Goal: Information Seeking & Learning: Check status

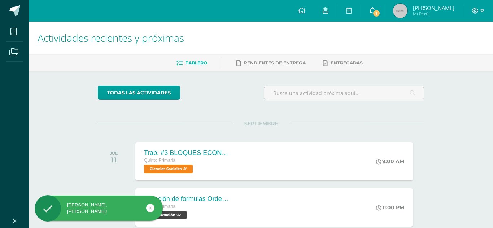
click at [375, 10] on icon at bounding box center [373, 10] width 6 height 6
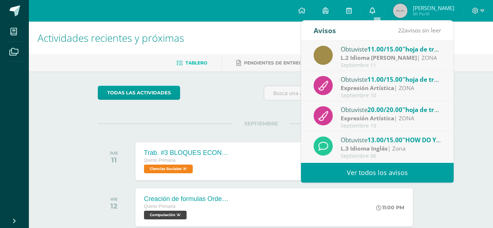
click at [375, 10] on icon at bounding box center [373, 10] width 6 height 6
click at [425, 57] on div "L.2 Idioma [PERSON_NAME] | ZONA" at bounding box center [391, 58] width 100 height 8
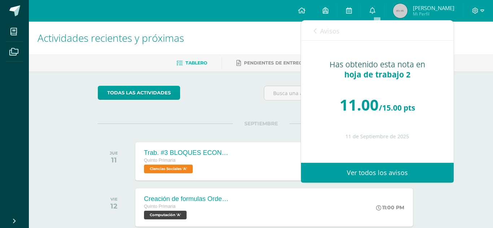
click at [172, 124] on div "SEPTIEMBRE JUE 11 Trab. #3 BLOQUES ECONÓMICOS Quinto Primaria Ciencias Sociales…" at bounding box center [261, 153] width 327 height 58
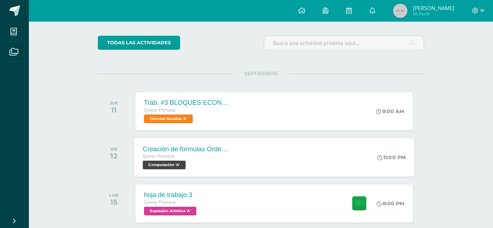
scroll to position [51, 0]
click at [215, 123] on div "Quinto Primaria Ciencias Sociales 'A'" at bounding box center [186, 114] width 87 height 17
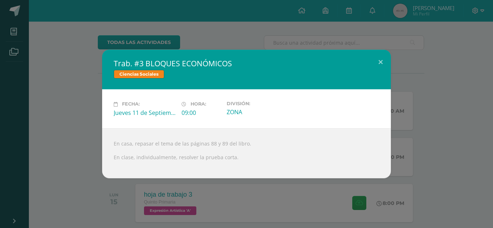
click at [100, 193] on div "Trab. #3 BLOQUES ECONÓMICOS Ciencias Sociales Fecha: [DATE] Hora: 09:00 Divisió…" at bounding box center [246, 114] width 493 height 228
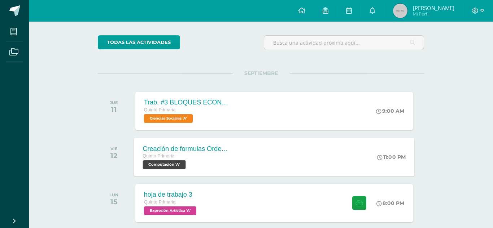
click at [211, 157] on div "Quinto Primaria" at bounding box center [186, 157] width 87 height 8
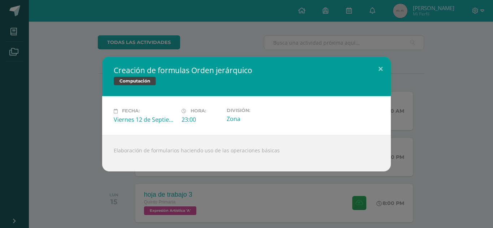
click at [271, 178] on div "Creación de formulas Orden jerárquico Computación Fecha: [DATE] Hora: 23:00 Div…" at bounding box center [246, 114] width 493 height 228
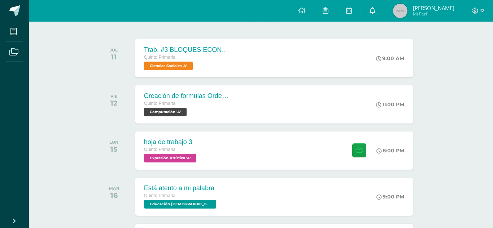
scroll to position [0, 0]
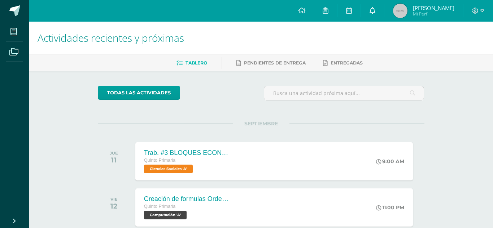
click at [375, 9] on icon at bounding box center [373, 10] width 6 height 6
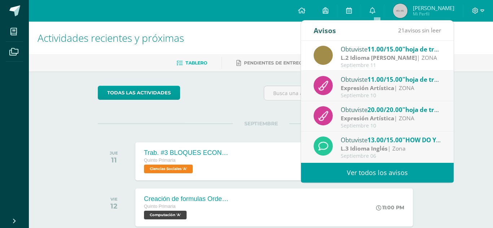
click at [362, 176] on link "Ver todos los avisos" at bounding box center [377, 173] width 153 height 20
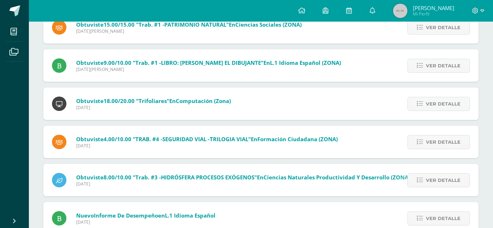
scroll to position [563, 0]
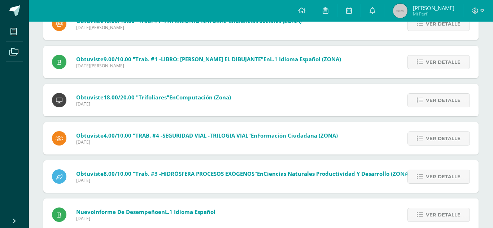
click at [150, 140] on span "Martes 15 de Julio de 2025" at bounding box center [207, 142] width 262 height 6
click at [165, 141] on span "Martes 15 de Julio de 2025" at bounding box center [207, 142] width 262 height 6
click at [283, 148] on div "Obtuviste 4.00/10.00 "TRAB. #4 -SEGURIDAD VIAL -TRILOGIA VIAL" en Formación Ciu…" at bounding box center [194, 138] width 303 height 32
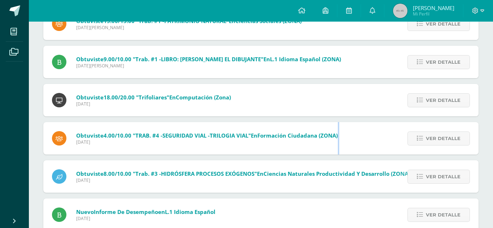
click at [283, 148] on div "Obtuviste 4.00/10.00 "TRAB. #4 -SEGURIDAD VIAL -TRILOGIA VIAL" en Formación Ciu…" at bounding box center [194, 138] width 303 height 32
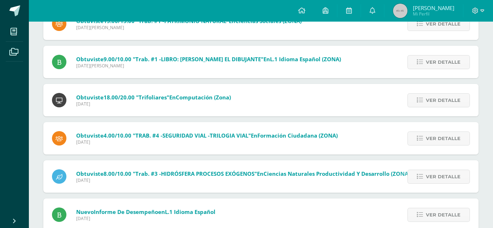
click at [283, 148] on div "Obtuviste 4.00/10.00 "TRAB. #4 -SEGURIDAD VIAL -TRILOGIA VIAL" en Formación Ciu…" at bounding box center [194, 138] width 303 height 32
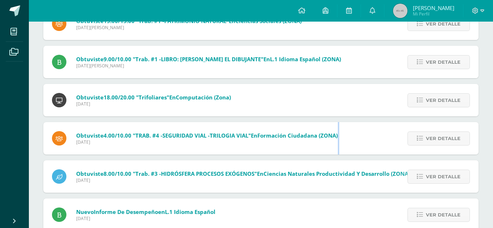
click at [283, 148] on div "Obtuviste 4.00/10.00 "TRAB. #4 -SEGURIDAD VIAL -TRILOGIA VIAL" en Formación Ciu…" at bounding box center [194, 138] width 303 height 32
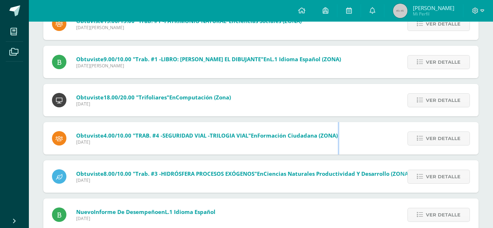
click at [283, 148] on div "Obtuviste 4.00/10.00 "TRAB. #4 -SEGURIDAD VIAL -TRILOGIA VIAL" en Formación Ciu…" at bounding box center [194, 138] width 303 height 32
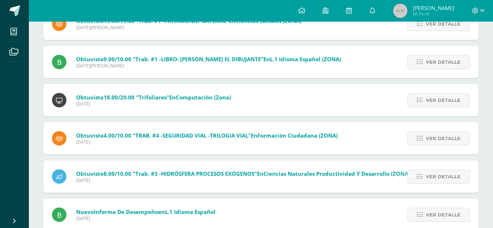
click at [283, 148] on div "Obtuviste 4.00/10.00 "TRAB. #4 -SEGURIDAD VIAL -TRILOGIA VIAL" en Formación Ciu…" at bounding box center [194, 138] width 303 height 32
